Goal: Check status

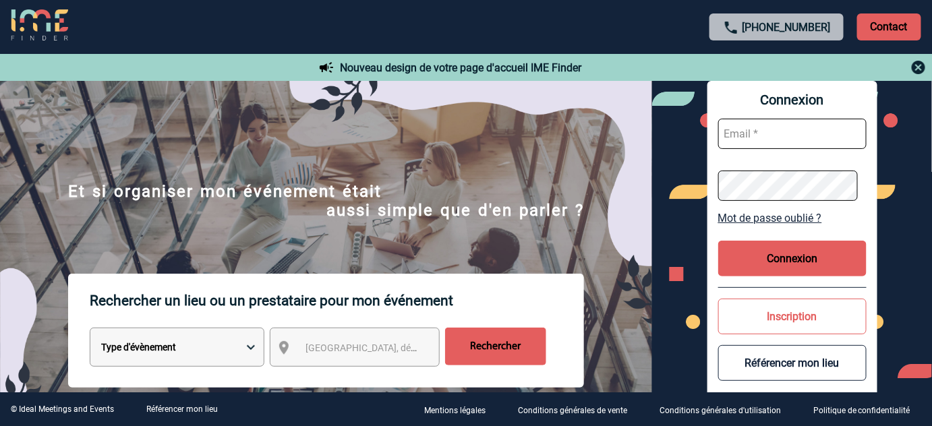
type input "[EMAIL_ADDRESS][DOMAIN_NAME]"
click at [793, 259] on button "Connexion" at bounding box center [792, 259] width 148 height 36
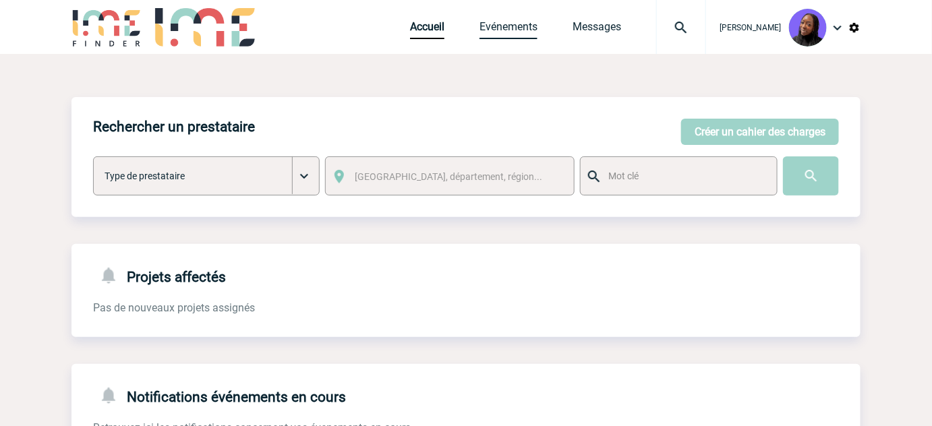
click at [519, 24] on link "Evénements" at bounding box center [509, 29] width 58 height 19
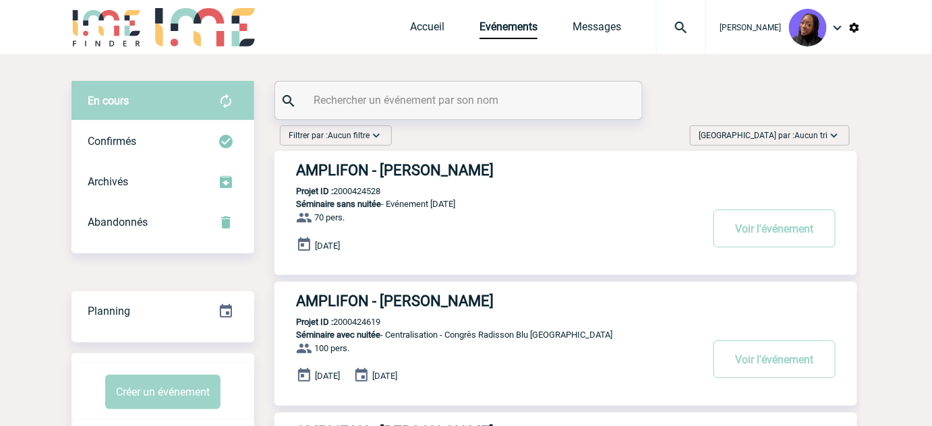
click at [461, 91] on input "text" at bounding box center [460, 100] width 300 height 20
paste input "2000424601"
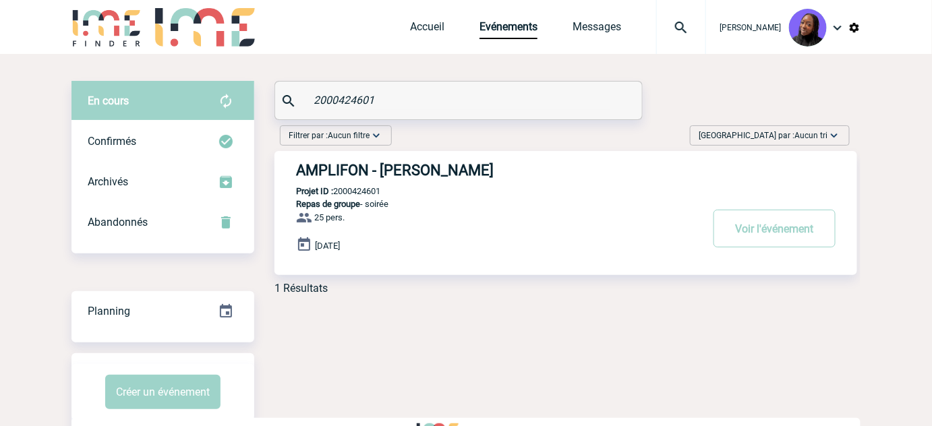
type input "2000424601"
